Goal: Task Accomplishment & Management: Manage account settings

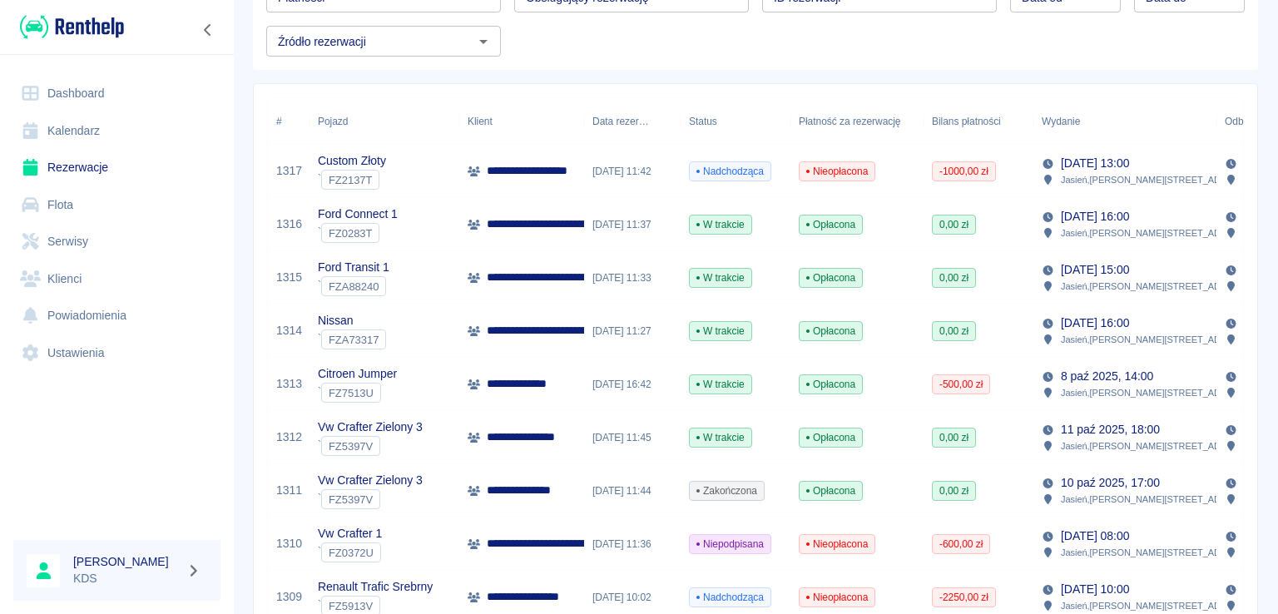
scroll to position [83, 0]
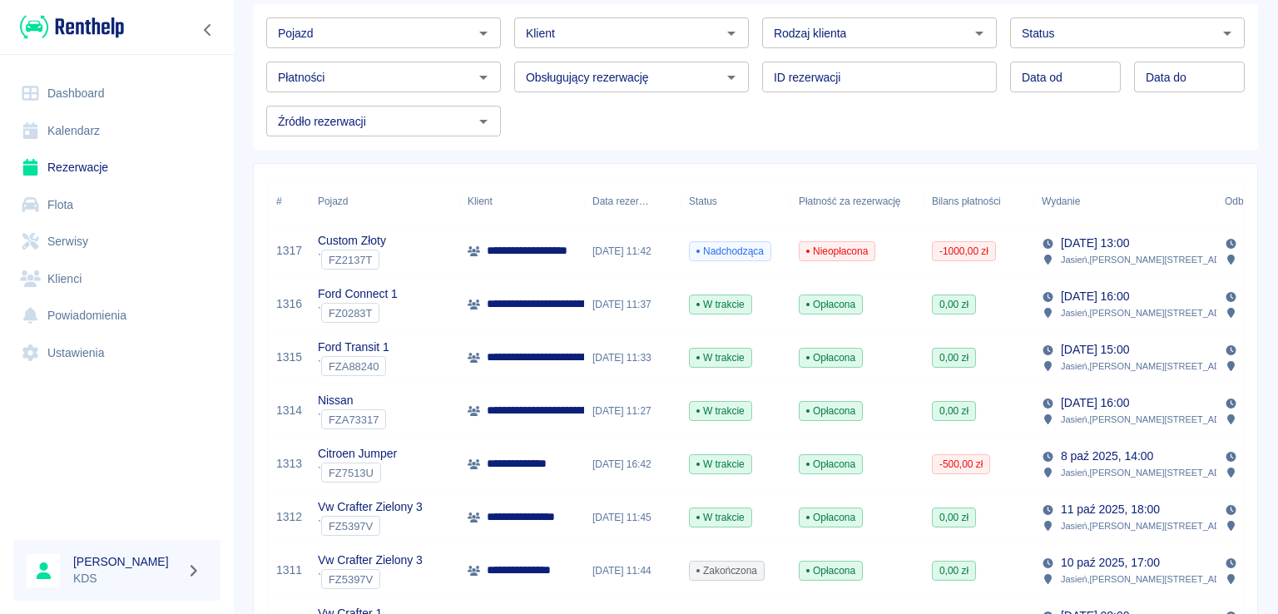
click at [834, 249] on span "Nieopłacona" at bounding box center [836, 251] width 75 height 15
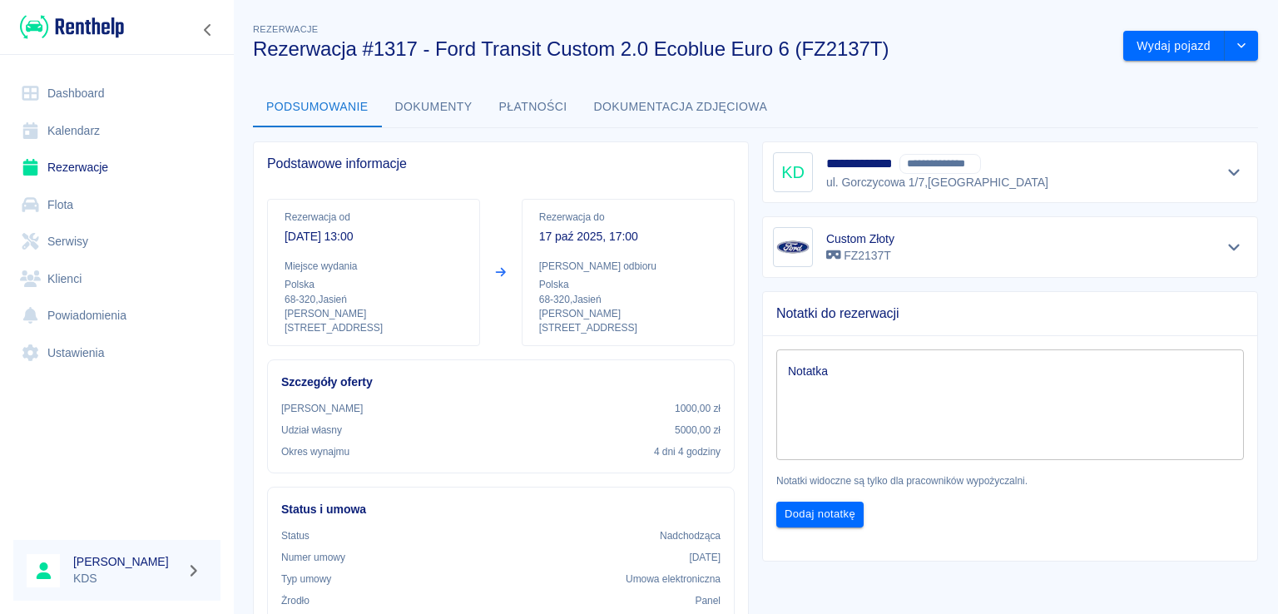
click at [523, 110] on button "Płatności" at bounding box center [533, 107] width 95 height 40
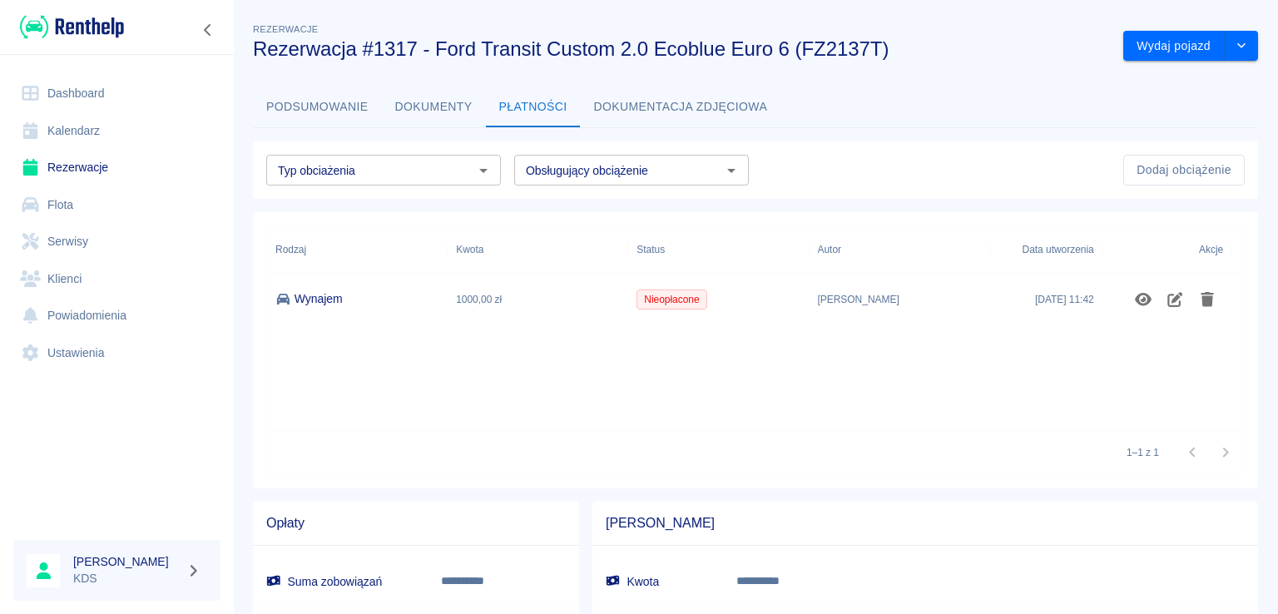
scroll to position [106, 0]
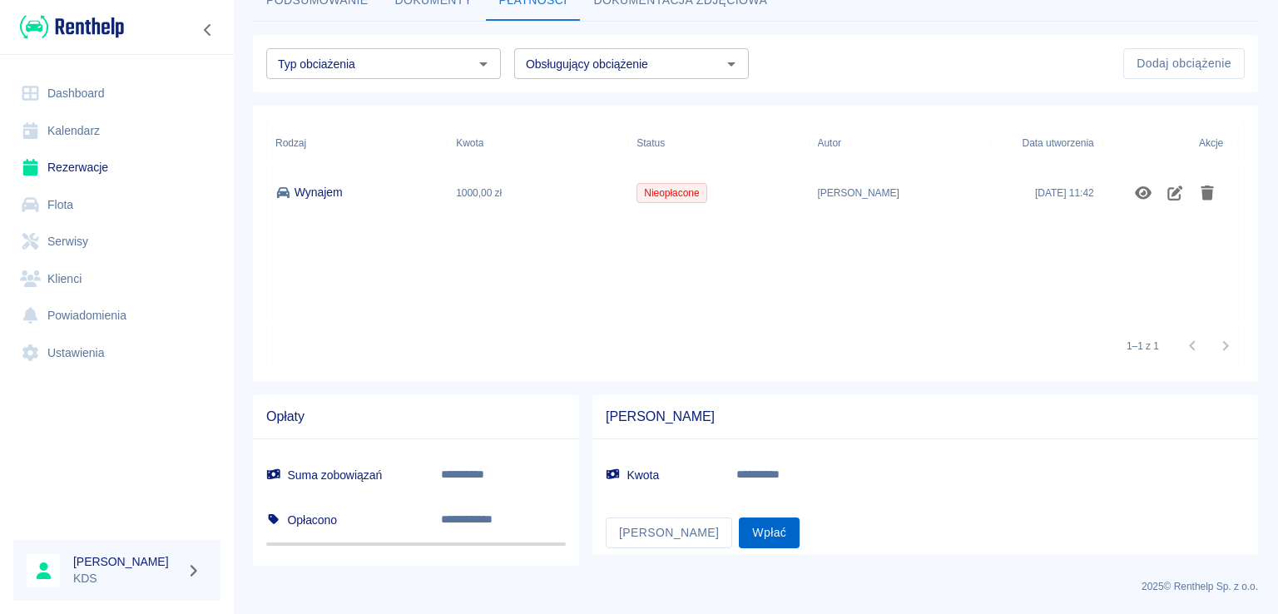
click at [739, 527] on button "Wpłać" at bounding box center [769, 532] width 61 height 31
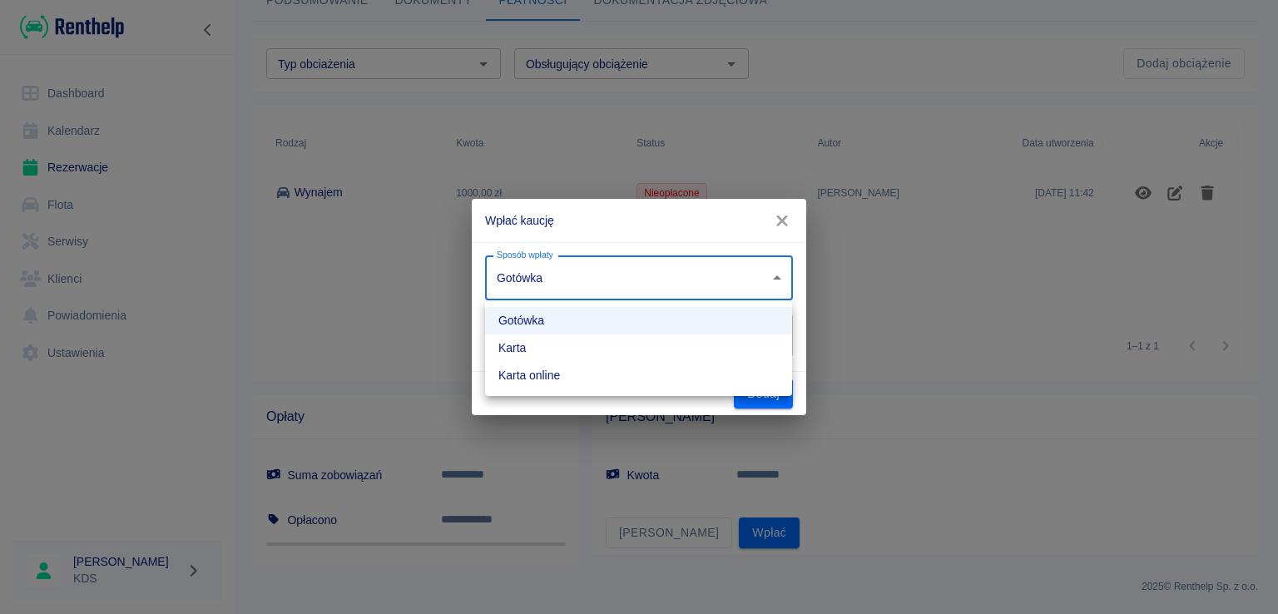
click at [750, 284] on body "**********" at bounding box center [639, 307] width 1278 height 614
click at [557, 374] on li "Karta online" at bounding box center [638, 375] width 307 height 27
type input "online_card_authorization"
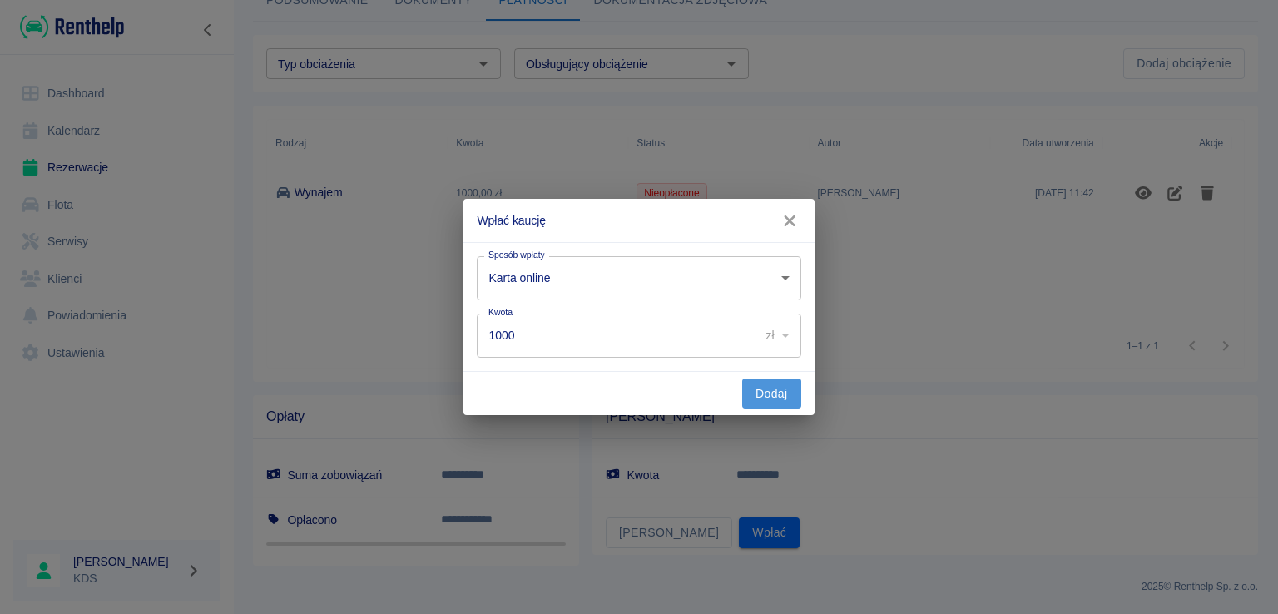
click at [765, 400] on button "Dodaj" at bounding box center [771, 394] width 59 height 31
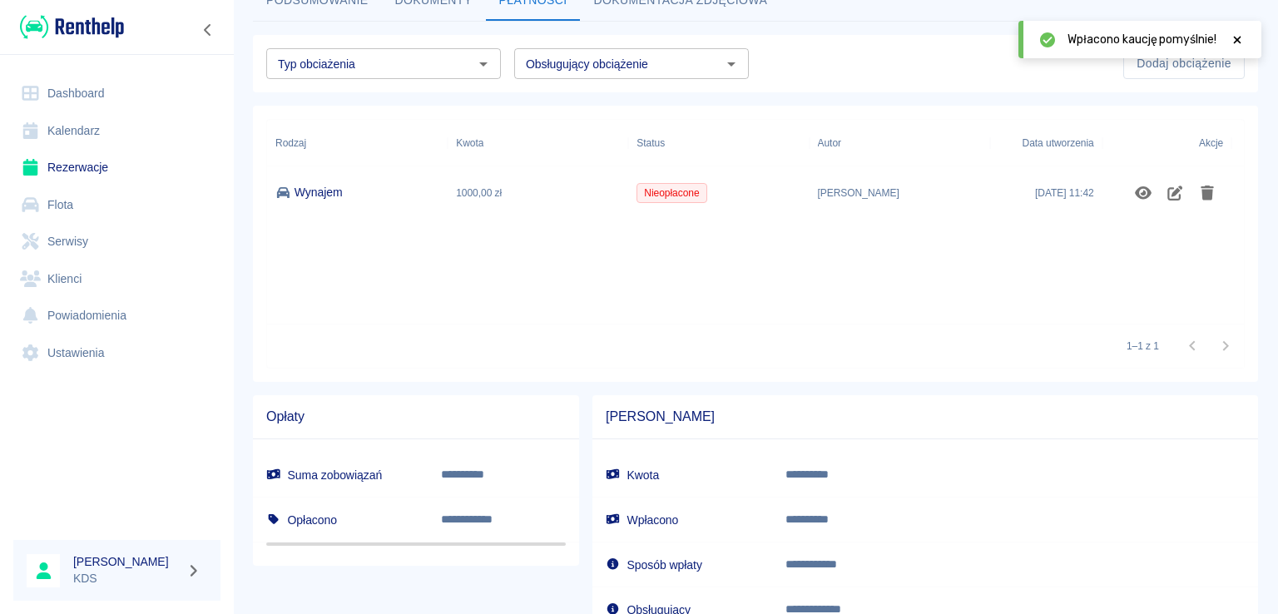
click at [86, 133] on link "Kalendarz" at bounding box center [116, 130] width 207 height 37
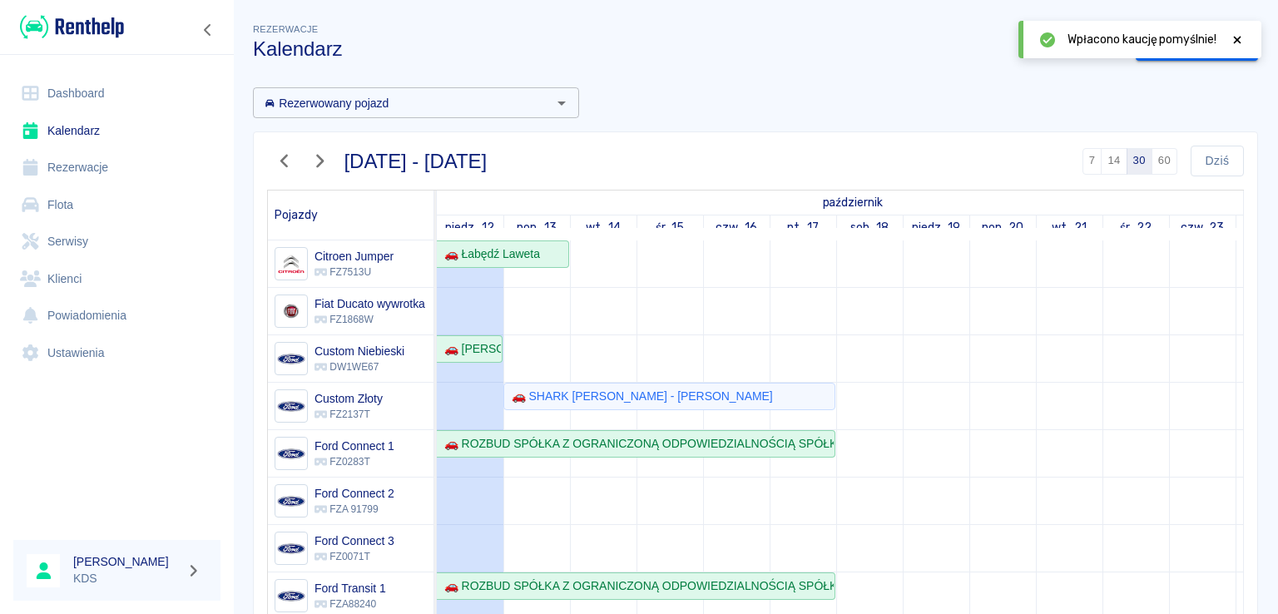
click at [81, 95] on link "Dashboard" at bounding box center [116, 93] width 207 height 37
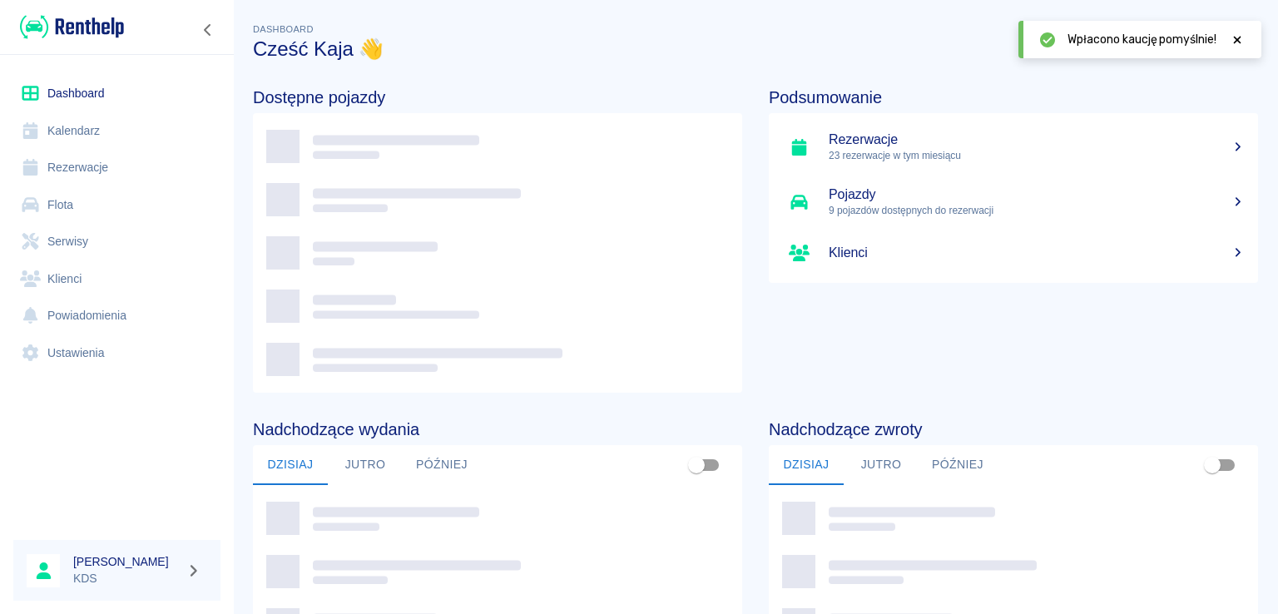
click at [83, 169] on link "Rezerwacje" at bounding box center [116, 167] width 207 height 37
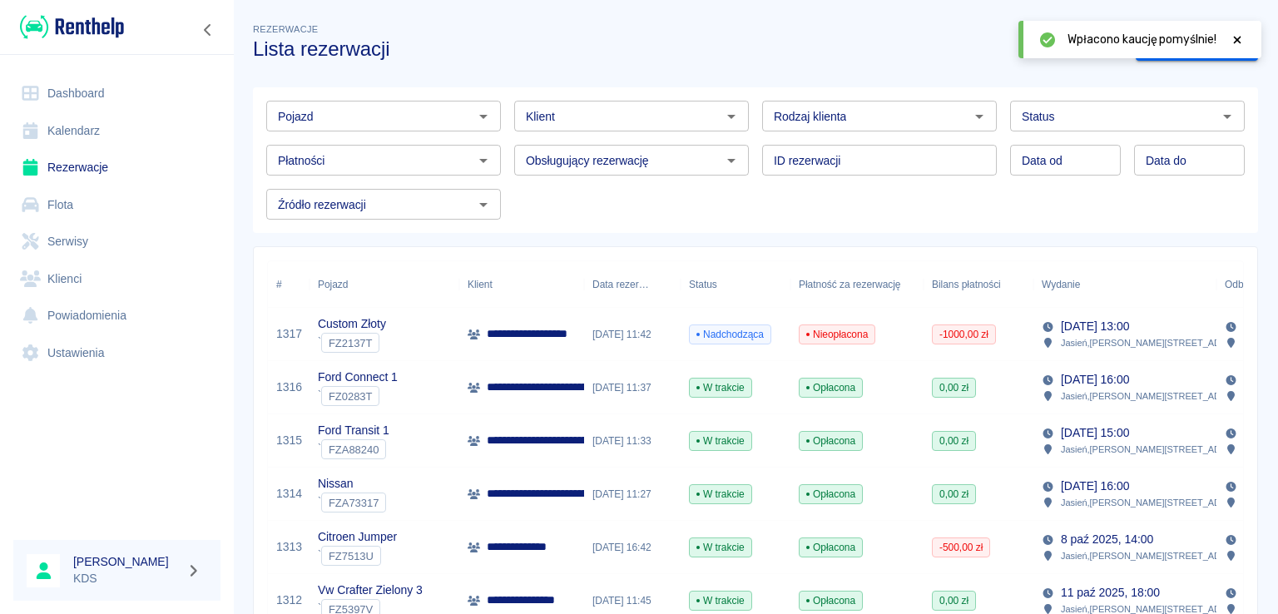
click at [468, 163] on div "Płatności" at bounding box center [383, 160] width 235 height 31
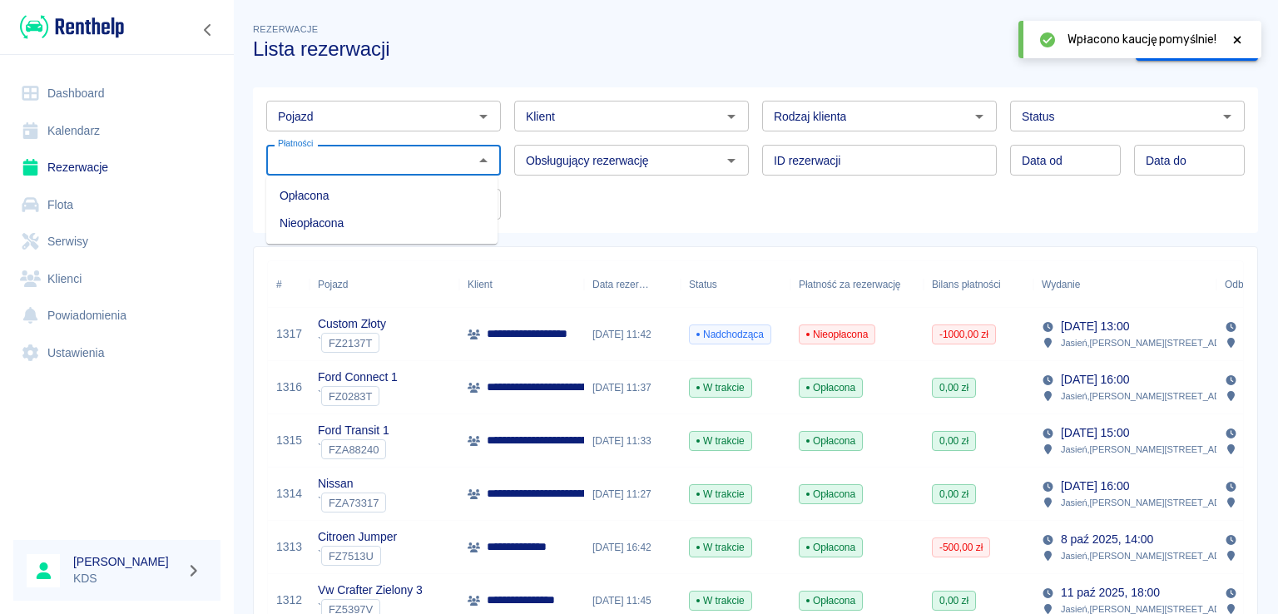
click at [339, 222] on li "Nieopłacona" at bounding box center [381, 223] width 231 height 27
type input "Nieopłacona"
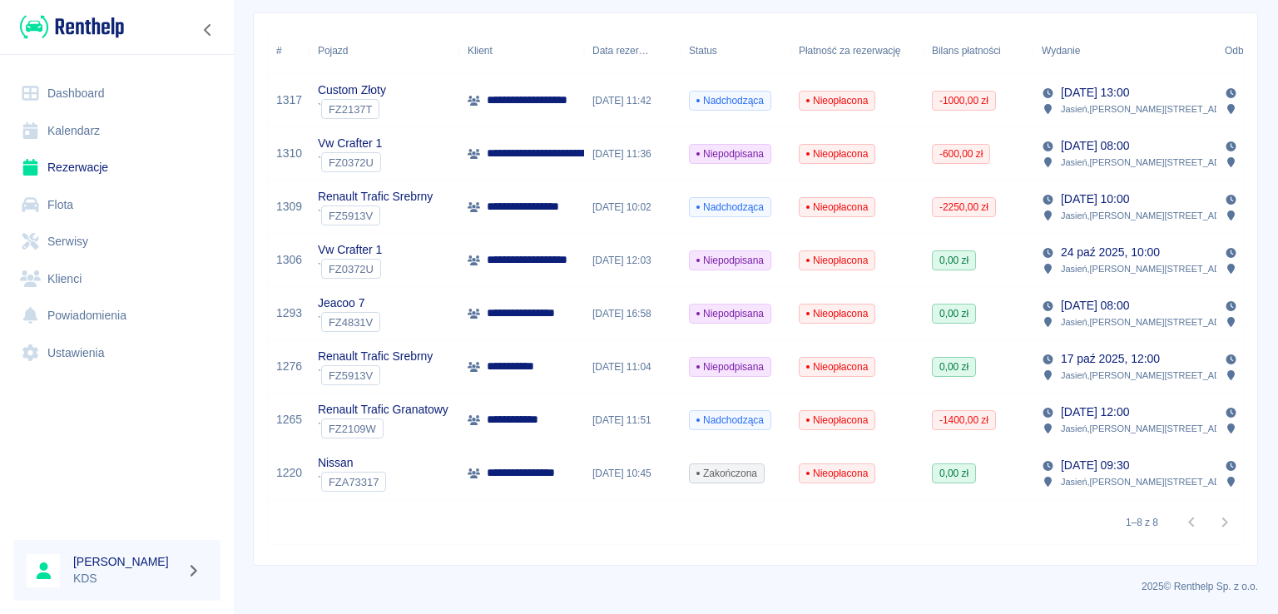
scroll to position [246, 0]
click at [829, 466] on span "Nieopłacona" at bounding box center [836, 473] width 75 height 15
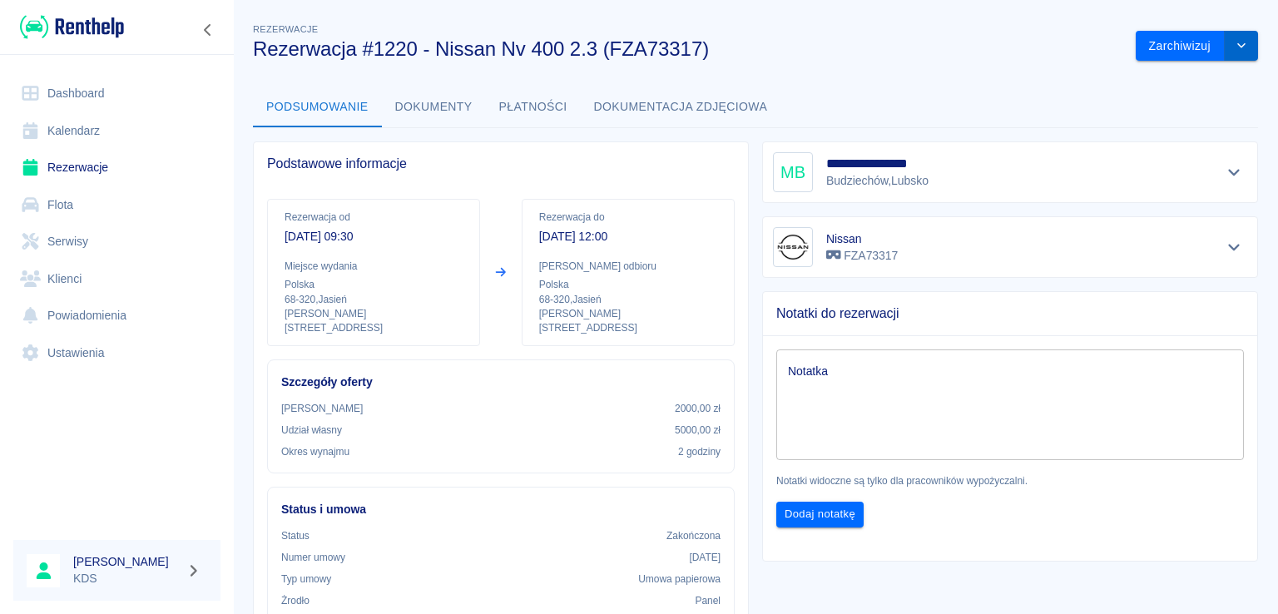
click at [1235, 50] on icon "drop-down" at bounding box center [1241, 45] width 13 height 11
click at [1185, 79] on li "Oznacz jako opłacona" at bounding box center [1184, 80] width 141 height 27
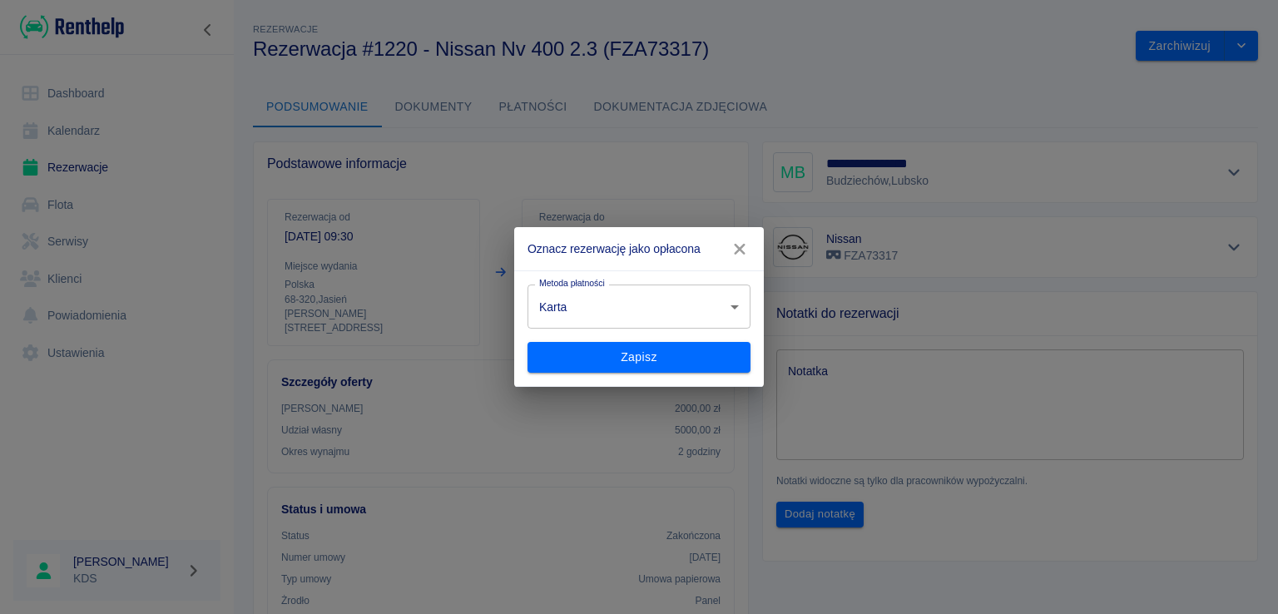
click at [733, 299] on body "Używamy plików Cookies, by zapewnić Ci najlepsze możliwe doświadczenie. Aby dow…" at bounding box center [639, 307] width 1278 height 614
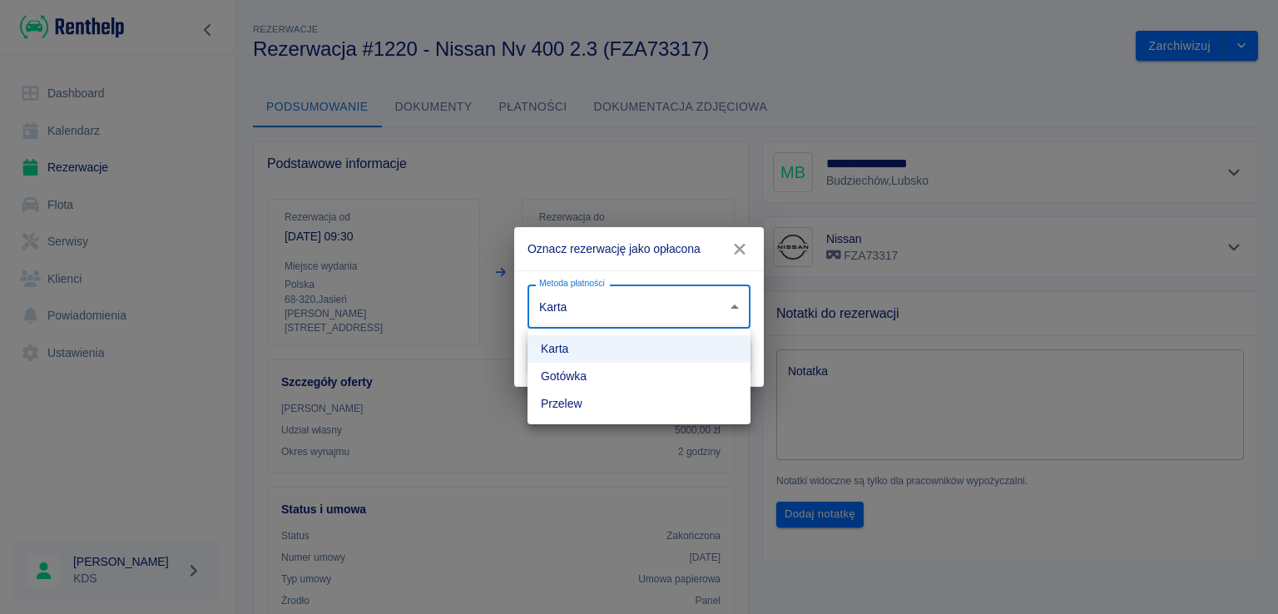
click at [578, 372] on li "Gotówka" at bounding box center [638, 376] width 223 height 27
type input "cash"
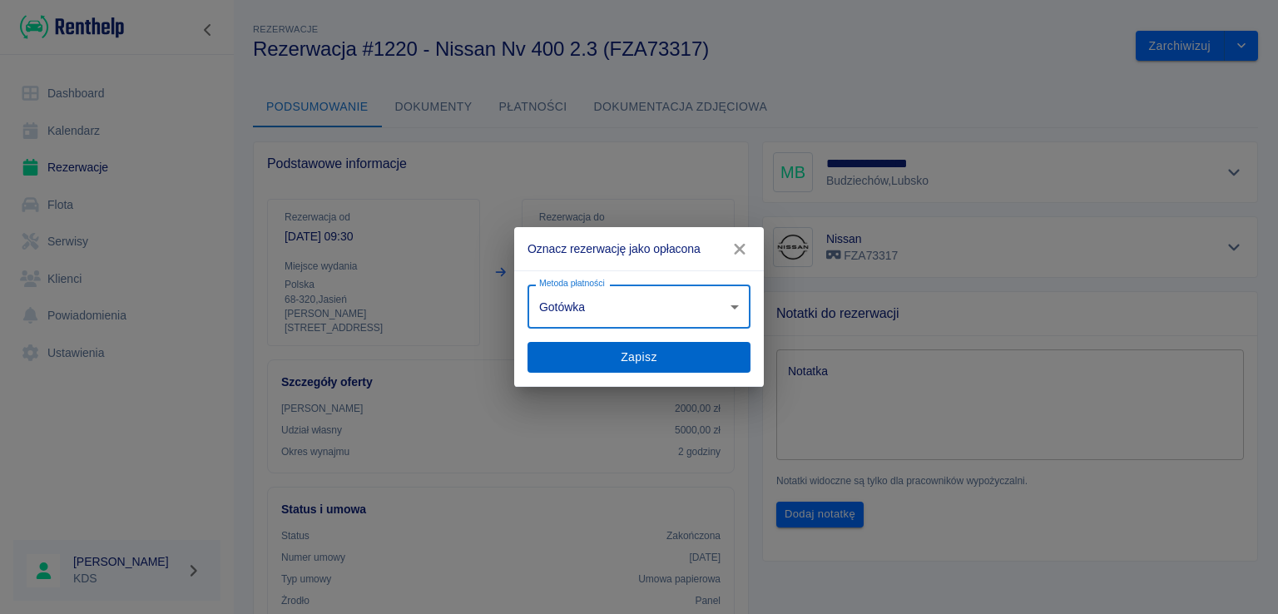
click at [597, 359] on button "Zapisz" at bounding box center [638, 357] width 223 height 31
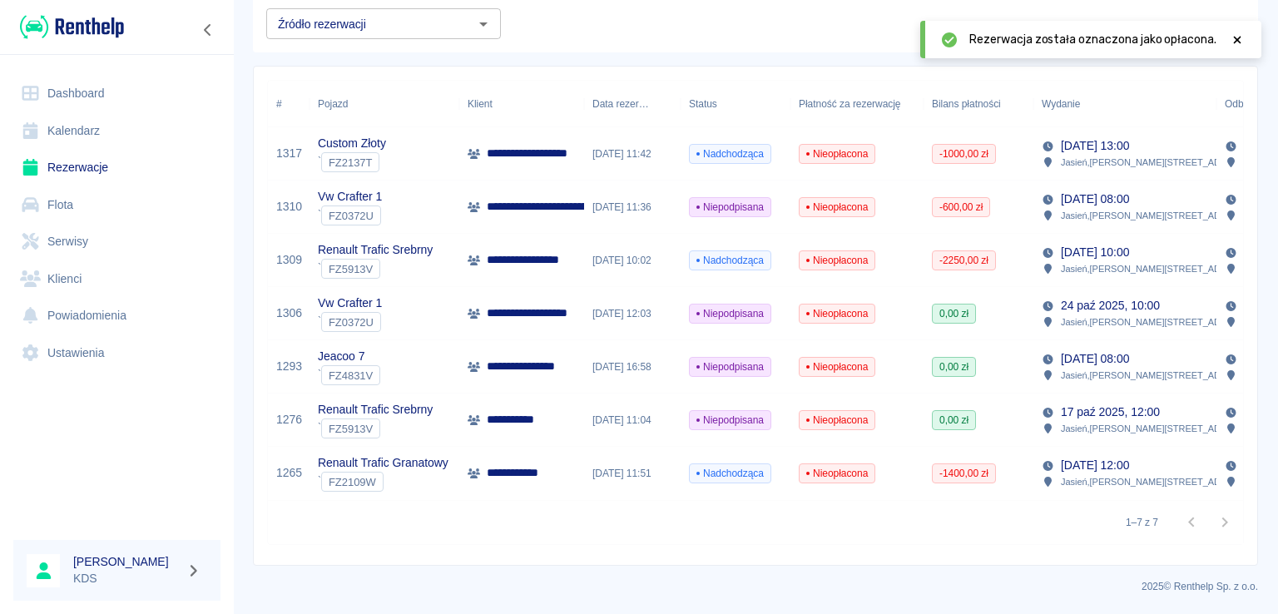
scroll to position [193, 0]
click at [948, 306] on span "0,00 zł" at bounding box center [954, 313] width 42 height 15
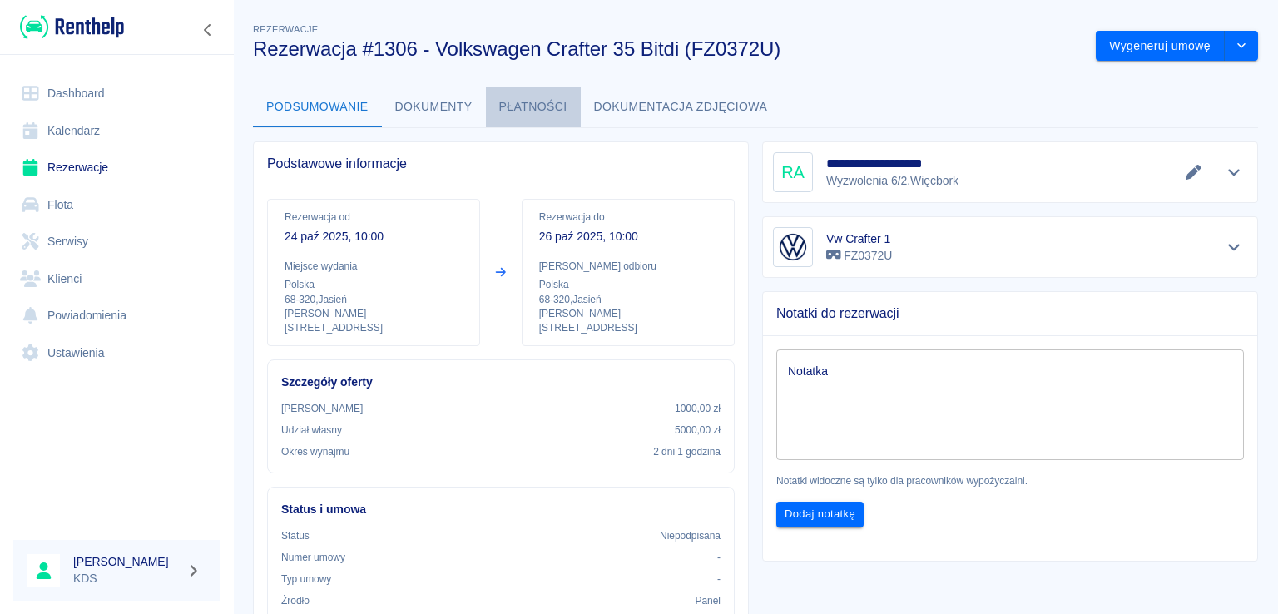
click at [513, 104] on button "Płatności" at bounding box center [533, 107] width 95 height 40
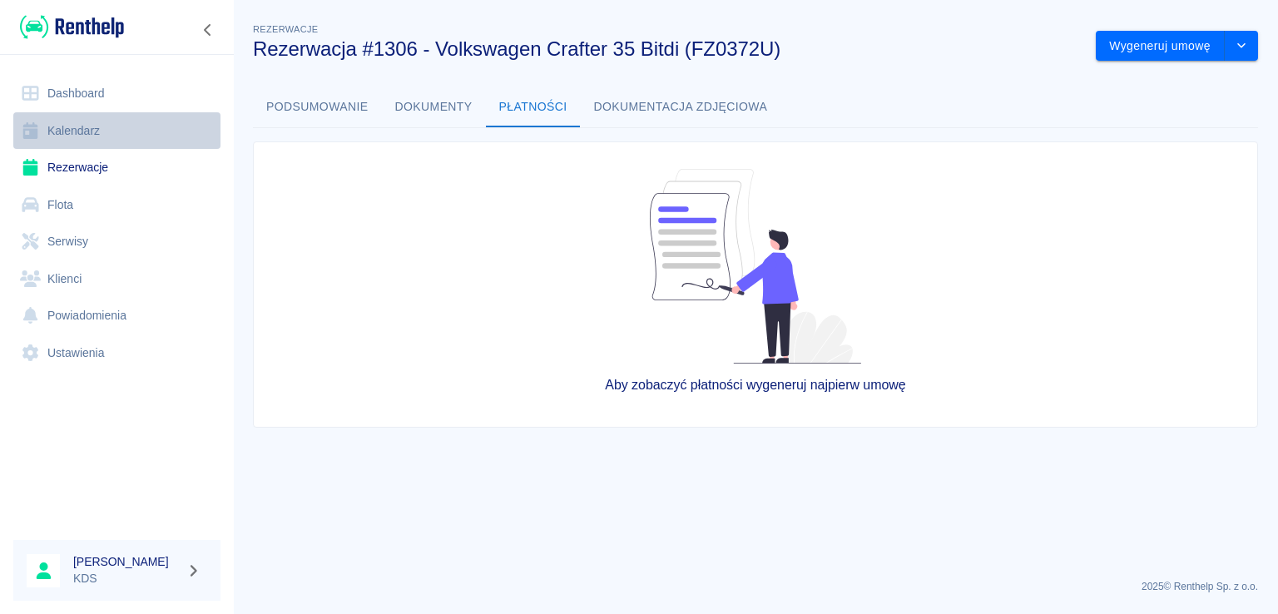
click at [77, 125] on link "Kalendarz" at bounding box center [116, 130] width 207 height 37
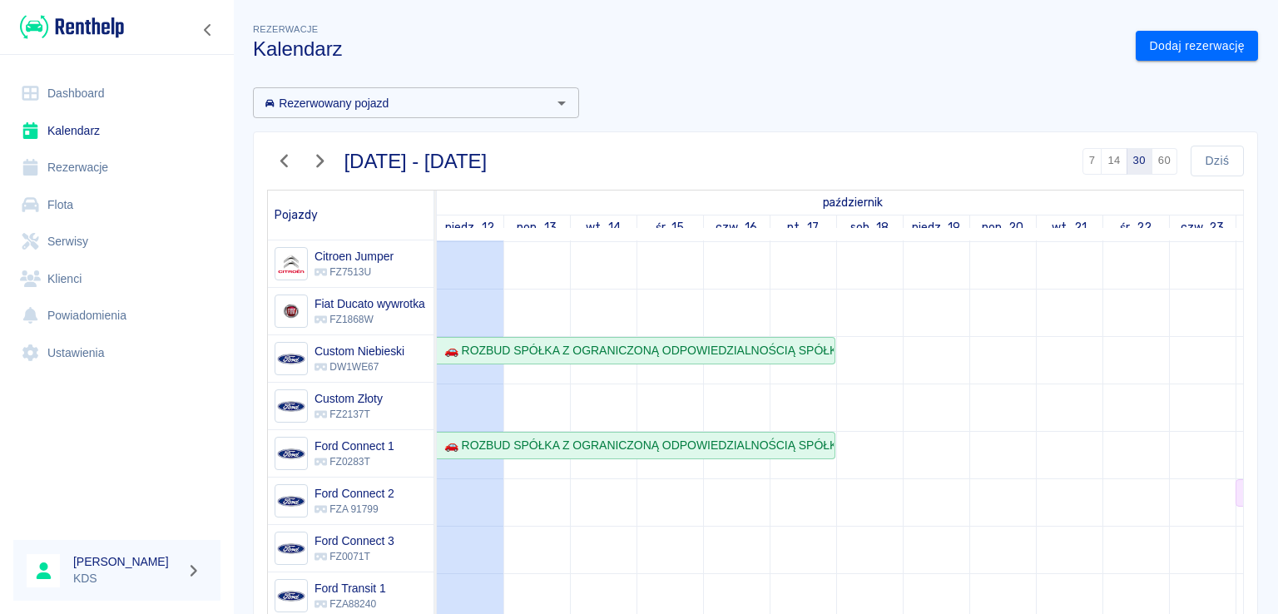
scroll to position [250, 0]
